Goal: Task Accomplishment & Management: Use online tool/utility

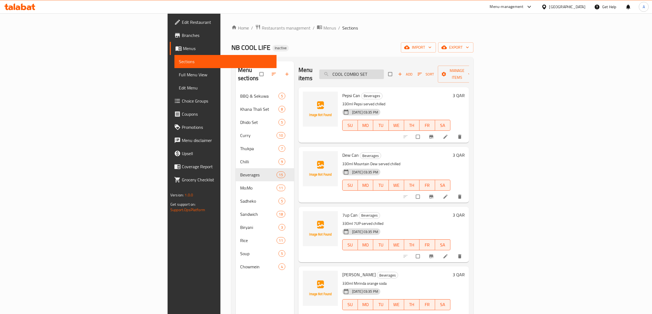
click at [384, 70] on input "COOL COMBO SET" at bounding box center [351, 75] width 65 height 10
paste input "chowmein"
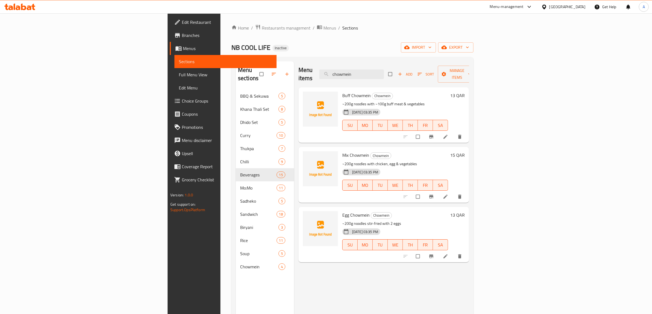
type input "chowmein"
click at [448, 134] on icon at bounding box center [445, 136] width 5 height 5
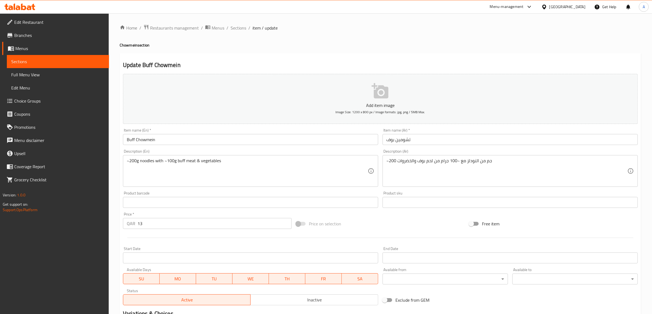
click at [403, 142] on input "تشومين بوف" at bounding box center [509, 139] width 255 height 11
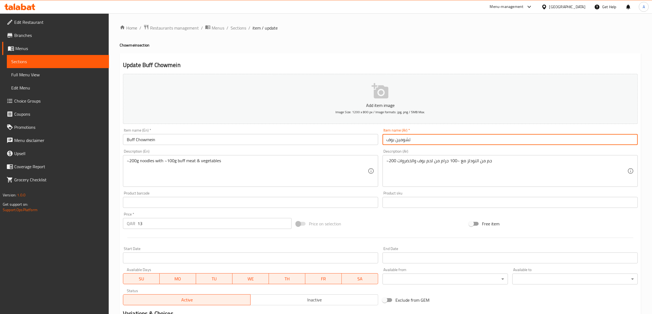
click at [403, 142] on input "تشومين بوف" at bounding box center [509, 139] width 255 height 11
click at [242, 27] on span "Sections" at bounding box center [238, 28] width 16 height 7
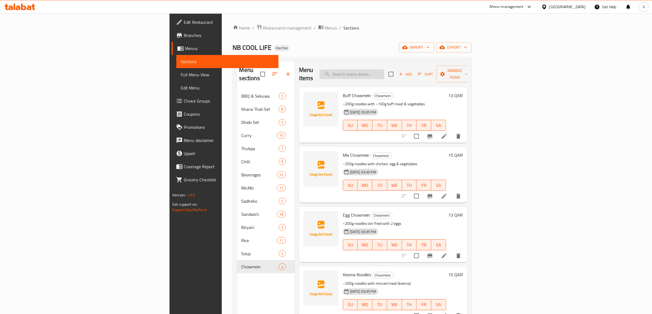
click at [384, 70] on input "search" at bounding box center [351, 75] width 65 height 10
paste input "sadheko"
type input "sadheko"
click at [452, 132] on li at bounding box center [443, 136] width 15 height 10
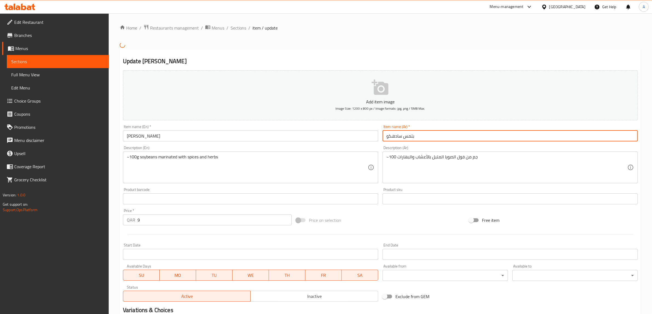
click at [394, 139] on input "بتمس سادهكو" at bounding box center [509, 136] width 255 height 11
